Goal: Communication & Community: Answer question/provide support

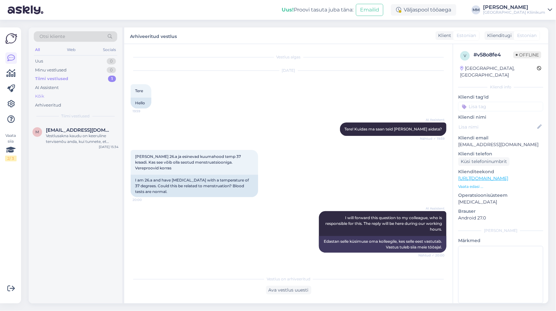
scroll to position [959, 0]
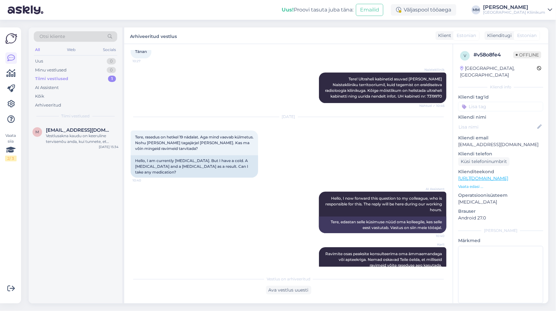
click at [50, 79] on div "Tiimi vestlused" at bounding box center [51, 79] width 33 height 6
click at [47, 62] on div "Uus 0" at bounding box center [75, 61] width 83 height 9
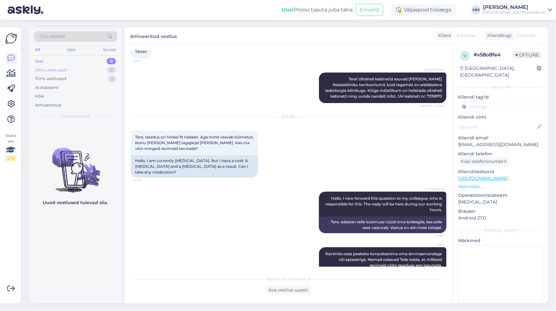
click at [61, 69] on div "Minu vestlused" at bounding box center [51, 70] width 32 height 6
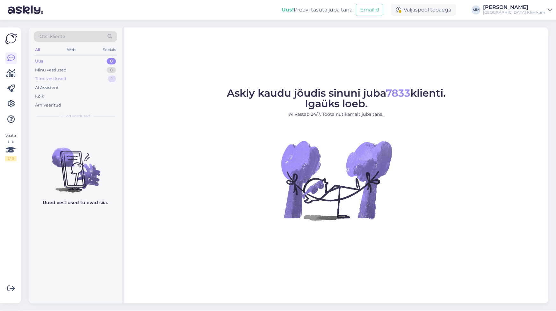
click at [41, 77] on div "Tiimi vestlused" at bounding box center [50, 79] width 31 height 6
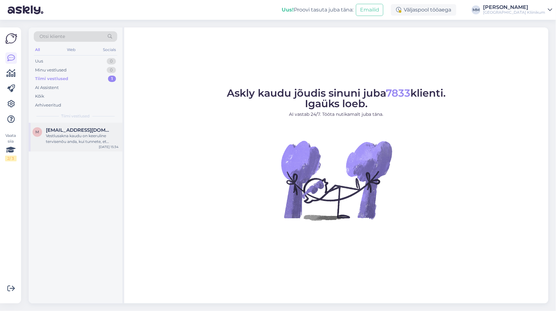
click at [58, 135] on div "Vestlusakna kaudu on keeruline tervisenõu anda, kui tunnete, et soovite erakorr…" at bounding box center [82, 138] width 73 height 11
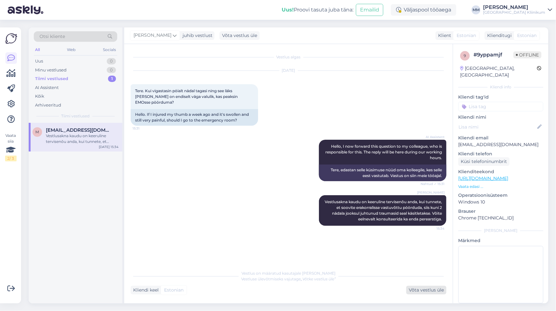
click at [432, 289] on div "Võta vestlus üle" at bounding box center [426, 289] width 40 height 9
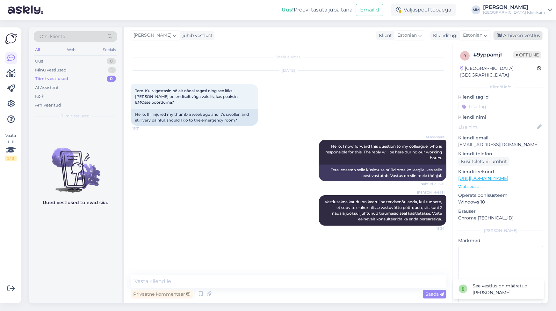
click at [524, 35] on div "Arhiveeri vestlus" at bounding box center [518, 35] width 49 height 9
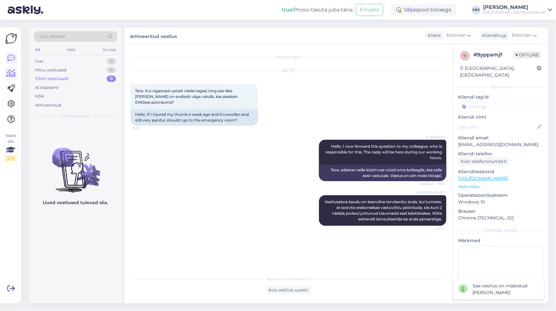
click at [10, 73] on icon at bounding box center [11, 73] width 9 height 8
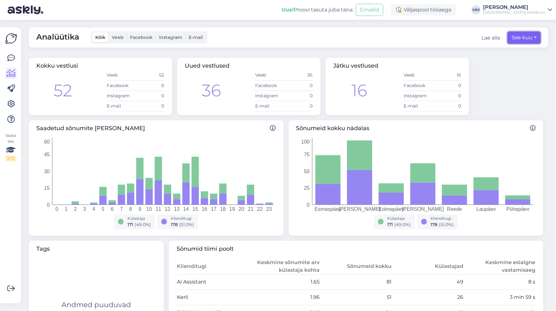
click at [516, 39] on button "See kuu" at bounding box center [524, 38] width 33 height 12
select select "7"
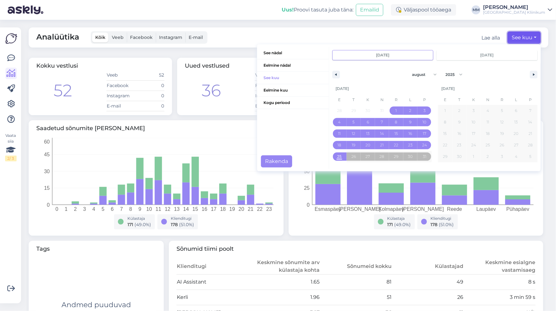
click at [516, 39] on button "See kuu" at bounding box center [524, 38] width 33 height 12
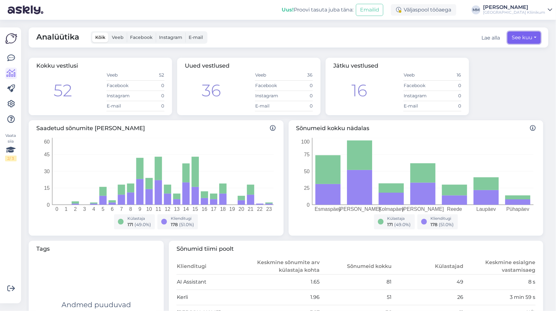
click at [514, 37] on button "See kuu" at bounding box center [524, 38] width 33 height 12
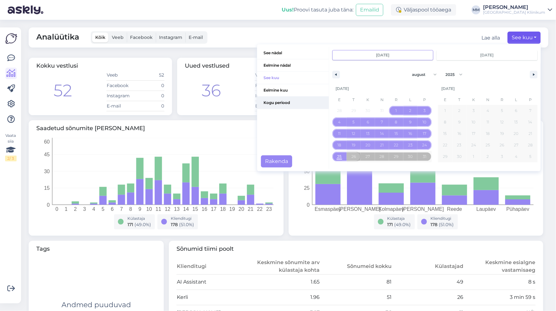
click at [269, 102] on span "Kogu periood" at bounding box center [293, 103] width 72 height 12
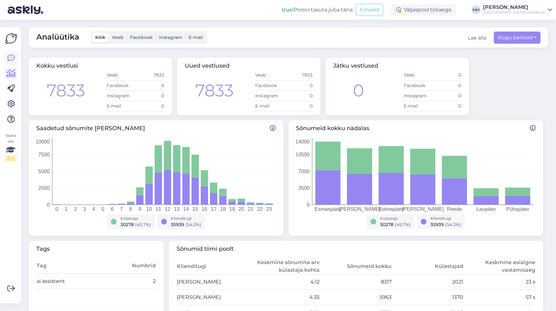
click at [12, 56] on icon at bounding box center [11, 58] width 8 height 8
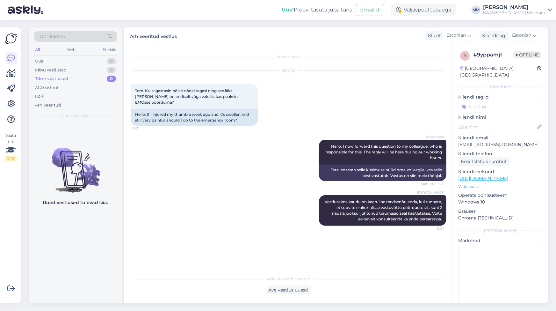
click at [67, 77] on div "Tiimi vestlused" at bounding box center [51, 79] width 33 height 6
click at [45, 61] on div "Uus 0" at bounding box center [75, 61] width 83 height 9
click at [49, 71] on div "Minu vestlused" at bounding box center [51, 70] width 32 height 6
